Goal: Find specific page/section: Find specific page/section

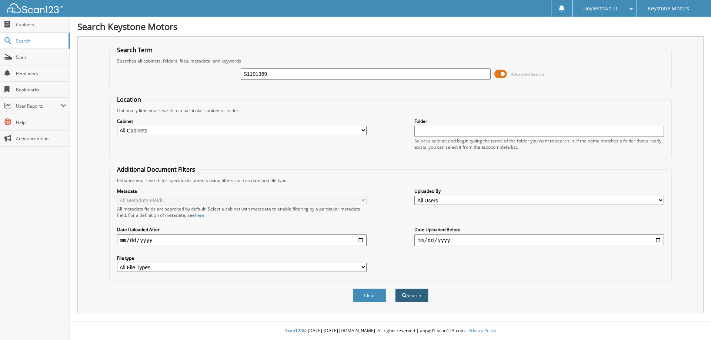
type input "S1191369"
click at [404, 294] on span "submit" at bounding box center [404, 296] width 4 height 4
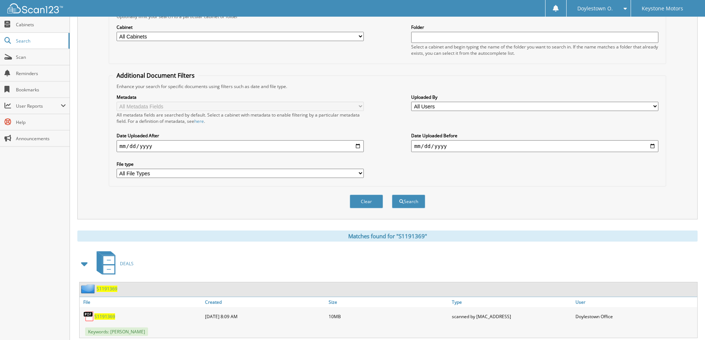
scroll to position [115, 0]
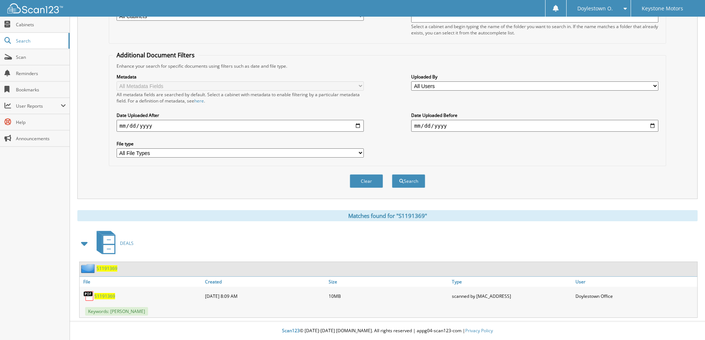
click at [108, 296] on span "S1191369" at bounding box center [104, 296] width 21 height 6
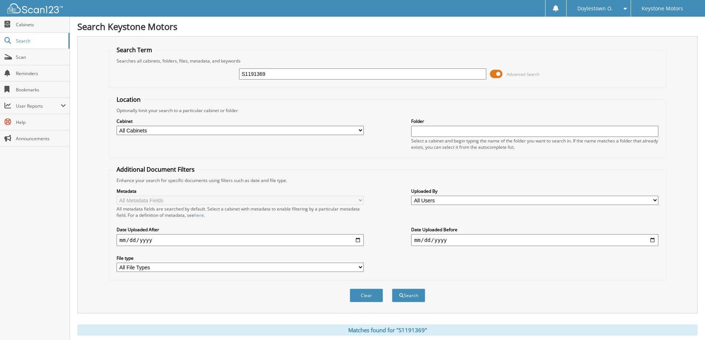
click at [497, 72] on span at bounding box center [496, 74] width 13 height 11
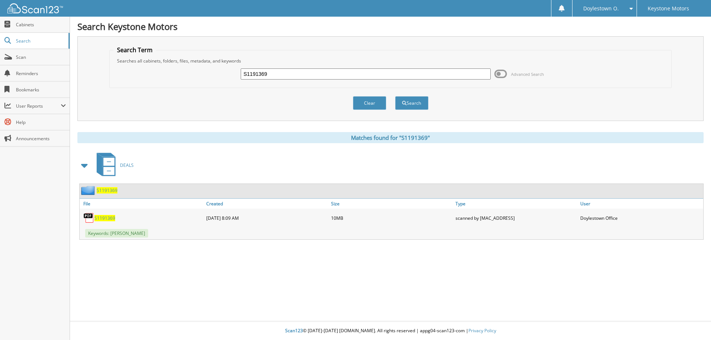
click at [605, 1] on div "Doylestown O." at bounding box center [604, 8] width 57 height 17
click at [601, 21] on link "Settings" at bounding box center [604, 23] width 64 height 13
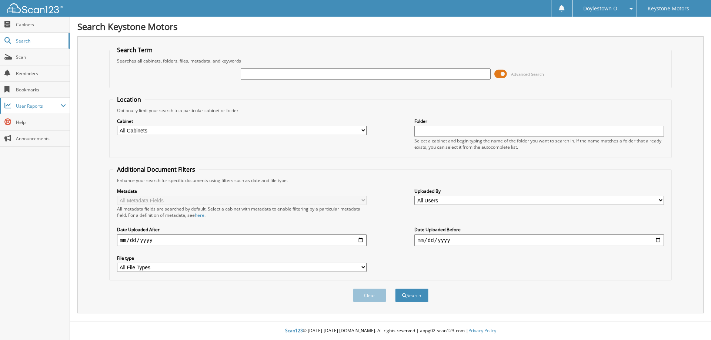
click at [65, 104] on span at bounding box center [63, 106] width 5 height 6
click at [52, 121] on span "My Recent Activity" at bounding box center [38, 122] width 54 height 7
click at [44, 24] on span "Cabinets" at bounding box center [41, 24] width 50 height 6
click at [504, 71] on span at bounding box center [500, 74] width 13 height 11
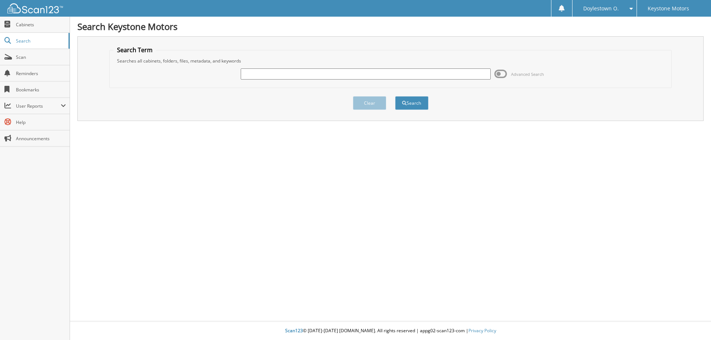
click at [504, 71] on span at bounding box center [500, 74] width 13 height 11
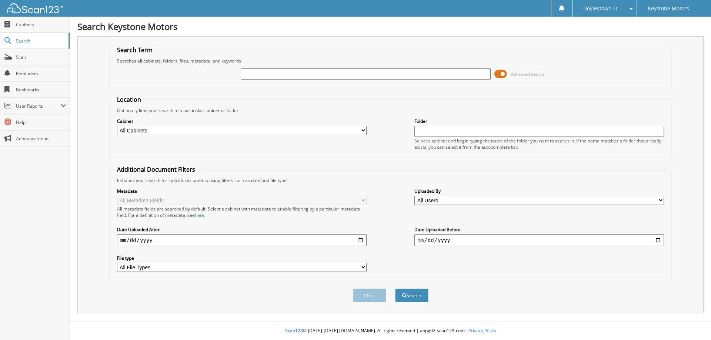
click at [504, 71] on span at bounding box center [500, 74] width 13 height 11
